Goal: Information Seeking & Learning: Learn about a topic

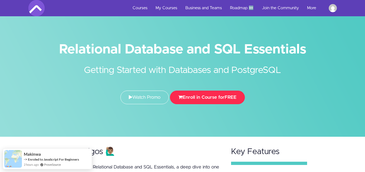
click at [229, 94] on button "Enroll in Course for FREE" at bounding box center [207, 97] width 75 height 14
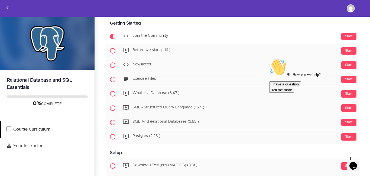
scroll to position [54, 0]
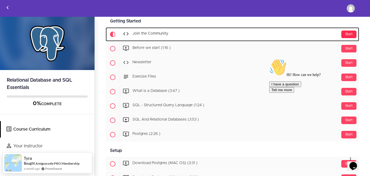
click at [346, 32] on div "Start" at bounding box center [348, 35] width 15 height 8
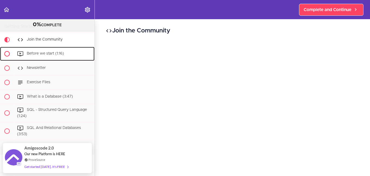
click at [38, 51] on div "Before we start (1:16)" at bounding box center [54, 54] width 80 height 12
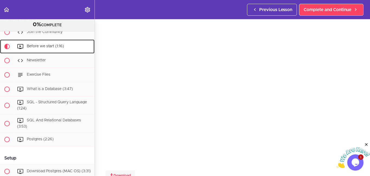
scroll to position [53, 0]
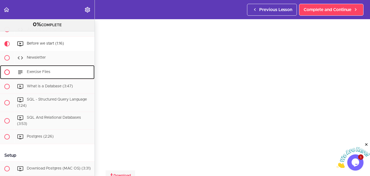
click at [42, 73] on span "Exercise Files" at bounding box center [39, 72] width 24 height 4
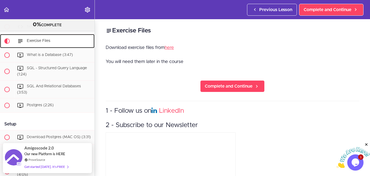
scroll to position [90, 0]
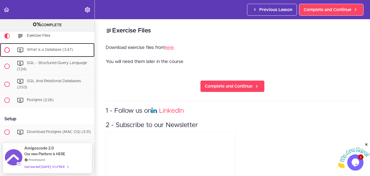
click at [41, 52] on div "What is a Database (3:47)" at bounding box center [54, 50] width 80 height 12
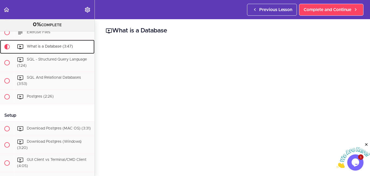
scroll to position [94, 0]
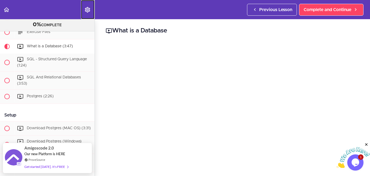
click at [87, 10] on icon "Settings Menu" at bounding box center [87, 9] width 6 height 6
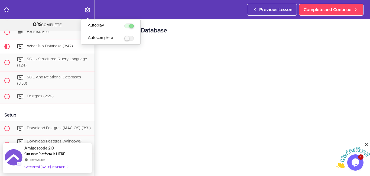
click at [102, 10] on header "Autoplay Autocomplete Previous Lesson Complete and Continue" at bounding box center [185, 9] width 370 height 19
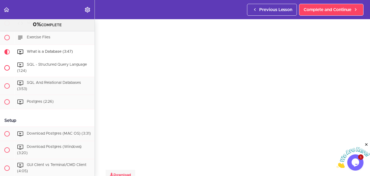
scroll to position [89, 0]
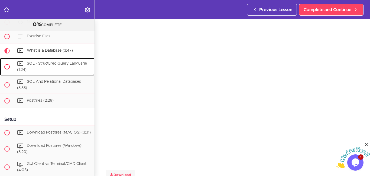
click at [52, 63] on span "SQL - Structured Query Language (1:24)" at bounding box center [52, 67] width 70 height 10
click at [23, 63] on icon at bounding box center [20, 64] width 6 height 6
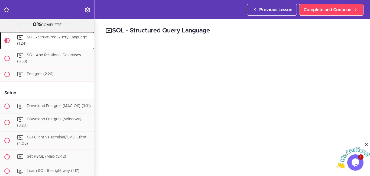
scroll to position [119, 0]
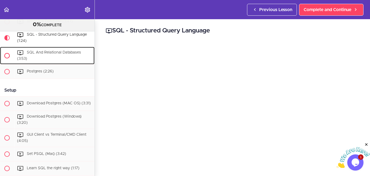
click at [41, 50] on div "SQL And Relational Databases (3:53)" at bounding box center [54, 56] width 80 height 18
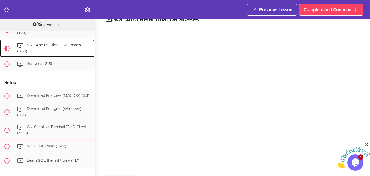
scroll to position [12, 0]
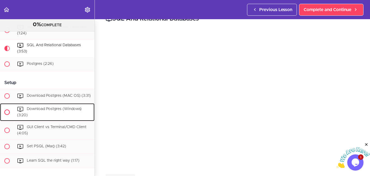
click at [54, 112] on span "Download Postgres (Windows) (3:20)" at bounding box center [49, 112] width 64 height 10
click at [55, 112] on span "Download Postgres (Windows) (3:20)" at bounding box center [49, 112] width 64 height 10
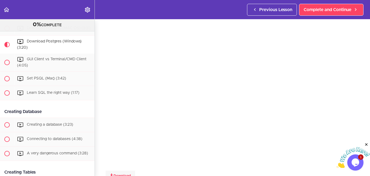
scroll to position [197, 0]
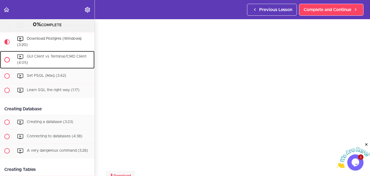
click at [70, 57] on div "GUI Client vs Terminal/CMD Client (4:05)" at bounding box center [54, 60] width 80 height 18
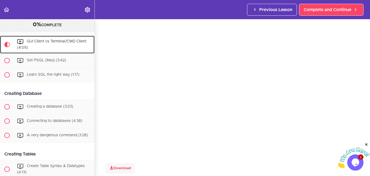
scroll to position [24, 0]
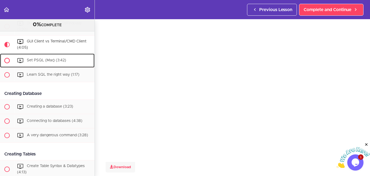
click at [34, 62] on span "Set PSQL (Mac) (3:42)" at bounding box center [46, 60] width 39 height 4
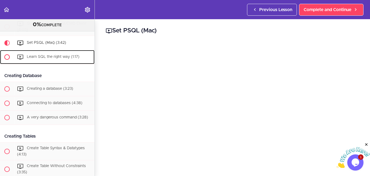
click at [34, 59] on span "Learn SQL the right way (1:17)" at bounding box center [53, 57] width 53 height 4
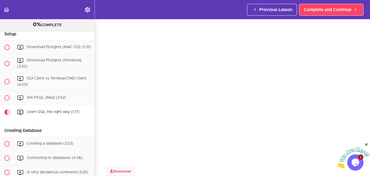
scroll to position [173, 0]
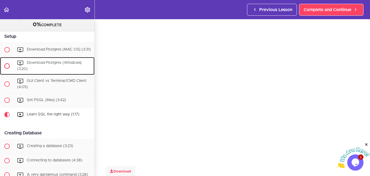
click at [37, 69] on div "Download Postgres (Windows) (3:20)" at bounding box center [54, 66] width 80 height 18
click at [39, 67] on span "Download Postgres (Windows) (3:20)" at bounding box center [49, 66] width 64 height 10
click at [34, 66] on span "Download Postgres (Windows) (3:20)" at bounding box center [49, 66] width 64 height 10
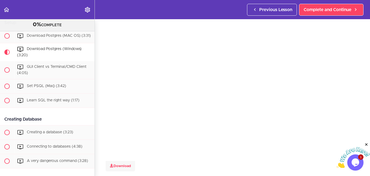
scroll to position [23, 0]
click at [294, 19] on div "Previous Lesson Complete and Continue" at bounding box center [306, 9] width 119 height 19
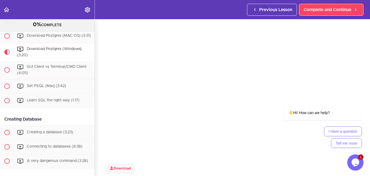
drag, startPoint x: 67, startPoint y: 160, endPoint x: 107, endPoint y: 24, distance: 142.1
click at [84, 16] on body "Autoplay Autocomplete Previous Lesson Complete and Continue Relational Database…" at bounding box center [185, 91] width 370 height 182
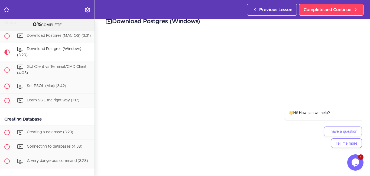
scroll to position [6, 0]
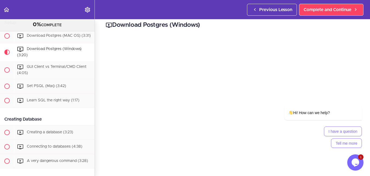
click at [359, 30] on div "Download Postgres (Windows) Download Complete and Continue 1 - Follow us on Lin…" at bounding box center [232, 92] width 275 height 157
